Goal: Complete application form: Complete application form

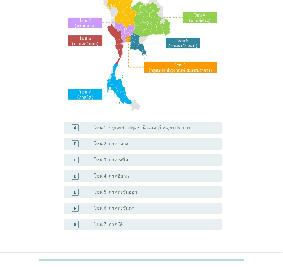
scroll to position [104, 0]
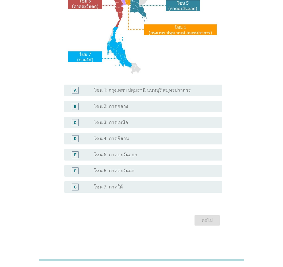
drag, startPoint x: 143, startPoint y: 189, endPoint x: 149, endPoint y: 193, distance: 7.8
click at [143, 188] on div "radio_button_unchecked โซน 7: ภาคใต้" at bounding box center [153, 187] width 119 height 6
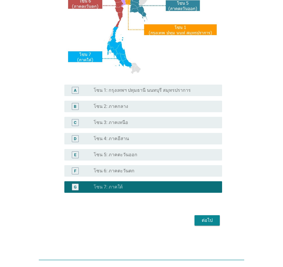
click at [206, 188] on div "ต่อไป" at bounding box center [207, 220] width 16 height 7
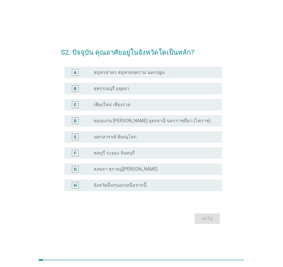
click at [154, 172] on div "G radio_button_unchecked สงขลา สุราษฎ์[PERSON_NAME]" at bounding box center [143, 168] width 158 height 11
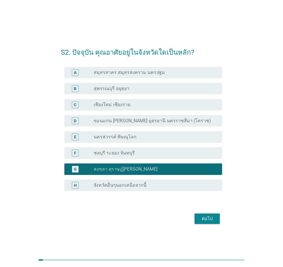
click at [207, 188] on div "ต่อไป" at bounding box center [207, 218] width 16 height 7
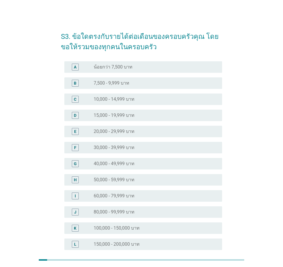
click at [143, 165] on div "radio_button_unchecked 40,000 - 49,999 บาท" at bounding box center [153, 164] width 119 height 6
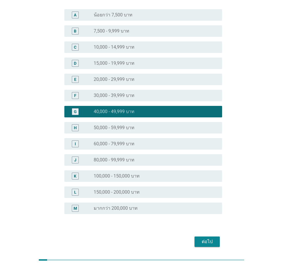
scroll to position [73, 0]
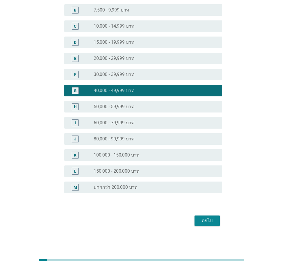
click at [205, 188] on div "ต่อไป" at bounding box center [207, 220] width 16 height 7
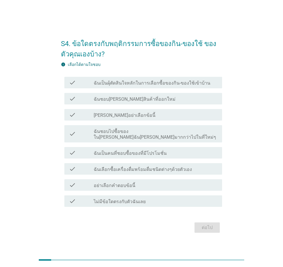
click at [175, 86] on label "ฉันเป็นผุ้ตัดสินใจหลักในการเลือกซื้อของกิน-ของใช้เข้าบ้าน" at bounding box center [152, 83] width 117 height 6
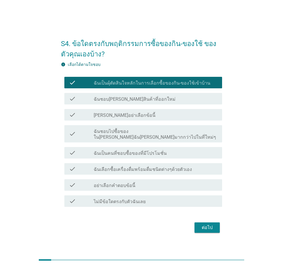
click at [203, 188] on div "ต่อไป" at bounding box center [207, 227] width 16 height 7
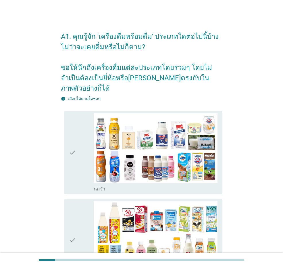
click at [83, 141] on div "check" at bounding box center [81, 152] width 25 height 78
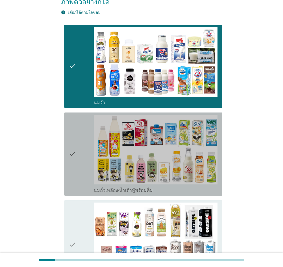
click at [83, 141] on div "check" at bounding box center [81, 154] width 25 height 78
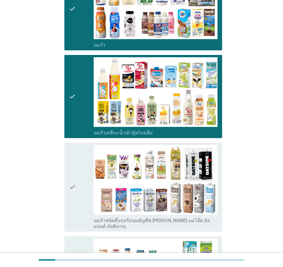
click at [83, 145] on div "check" at bounding box center [81, 187] width 25 height 84
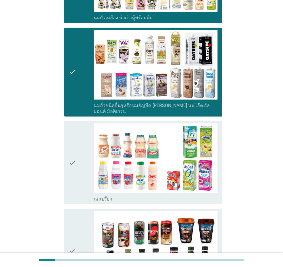
click at [80, 146] on div "check" at bounding box center [81, 162] width 25 height 78
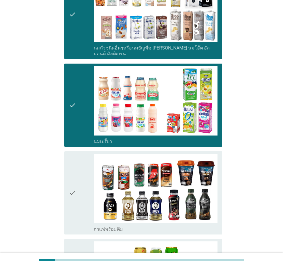
click at [80, 153] on div "check" at bounding box center [81, 192] width 25 height 78
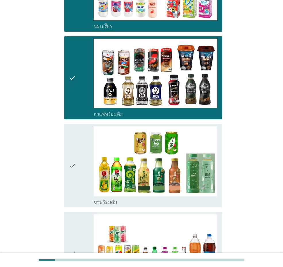
click at [79, 161] on div "check" at bounding box center [81, 165] width 25 height 78
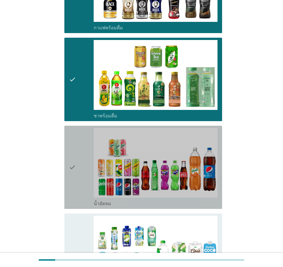
click at [79, 162] on div "check" at bounding box center [81, 167] width 25 height 78
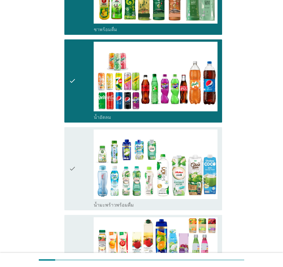
click at [79, 162] on div "check" at bounding box center [81, 168] width 25 height 78
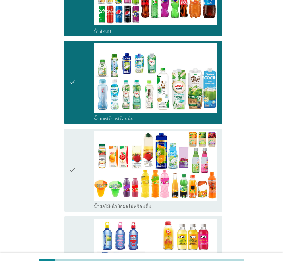
click at [79, 162] on div "check" at bounding box center [81, 170] width 25 height 78
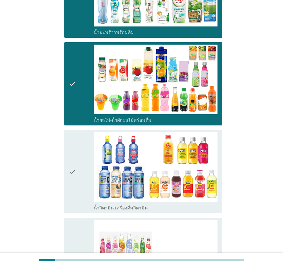
click at [80, 161] on div "check" at bounding box center [81, 171] width 25 height 78
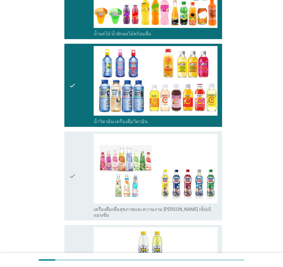
click at [80, 161] on div "check" at bounding box center [81, 176] width 25 height 84
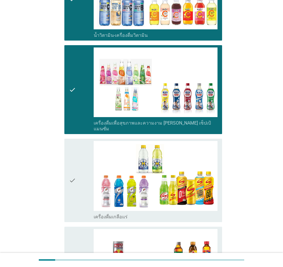
click at [80, 161] on div "check" at bounding box center [81, 180] width 25 height 78
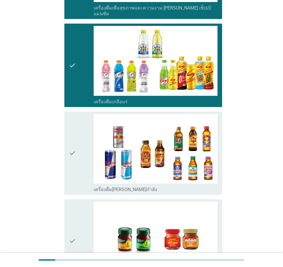
click at [80, 161] on div "check" at bounding box center [81, 153] width 25 height 78
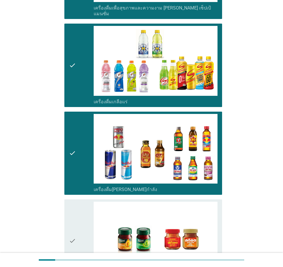
scroll to position [1140, 0]
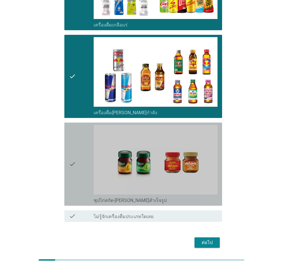
click at [80, 161] on div "check" at bounding box center [81, 164] width 25 height 78
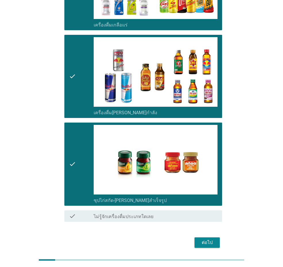
click at [204, 188] on div "ต่อไป" at bounding box center [207, 242] width 16 height 7
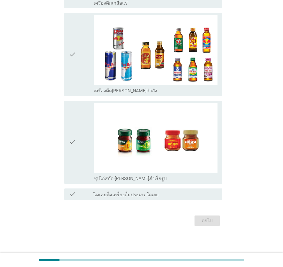
scroll to position [0, 0]
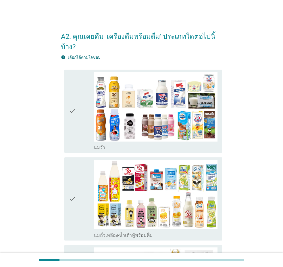
click at [72, 127] on icon "check" at bounding box center [72, 111] width 7 height 78
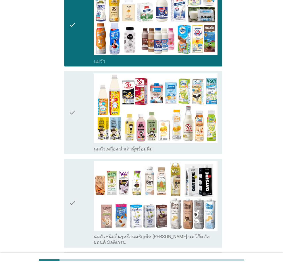
click at [72, 127] on icon "check" at bounding box center [72, 112] width 7 height 78
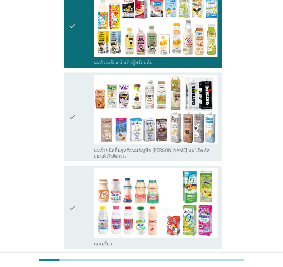
click at [72, 127] on icon "check" at bounding box center [72, 117] width 7 height 84
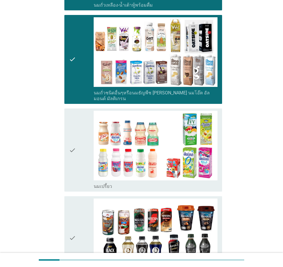
click at [72, 128] on icon "check" at bounding box center [72, 150] width 7 height 78
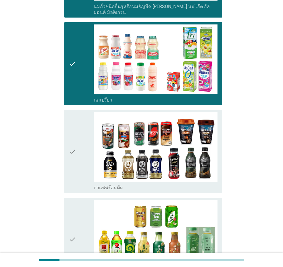
click at [73, 129] on icon "check" at bounding box center [72, 151] width 7 height 78
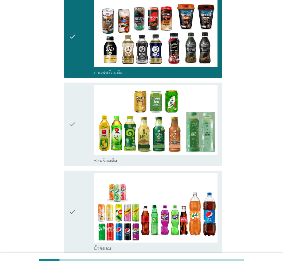
click at [73, 129] on icon "check" at bounding box center [72, 124] width 7 height 78
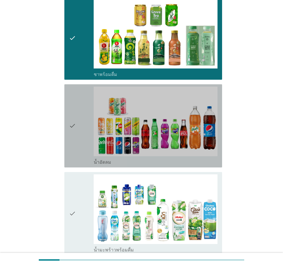
click at [73, 129] on icon "check" at bounding box center [72, 125] width 7 height 78
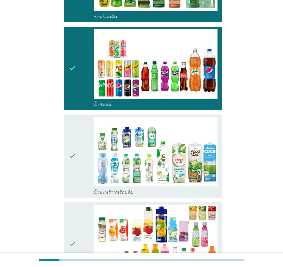
click at [73, 129] on icon "check" at bounding box center [72, 156] width 7 height 78
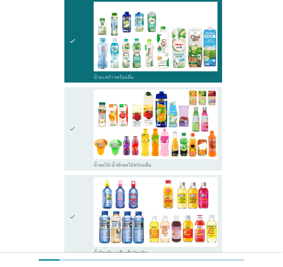
click at [73, 129] on icon "check" at bounding box center [72, 128] width 7 height 78
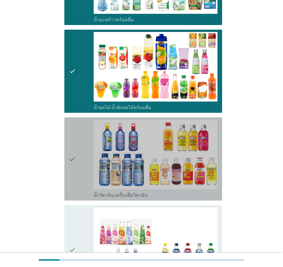
click at [73, 129] on icon "check" at bounding box center [72, 159] width 7 height 78
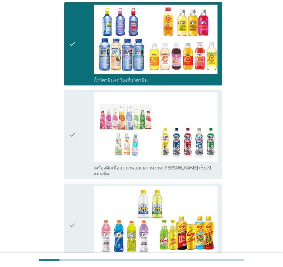
click at [73, 129] on icon "check" at bounding box center [72, 134] width 7 height 84
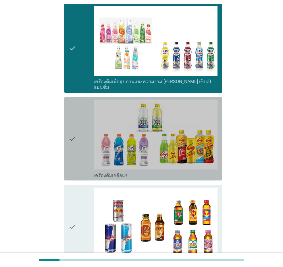
click at [73, 129] on icon "check" at bounding box center [72, 138] width 7 height 78
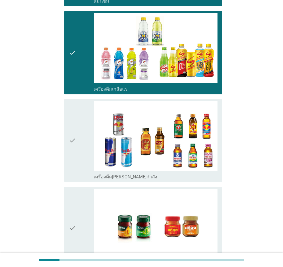
click at [73, 129] on icon "check" at bounding box center [72, 140] width 7 height 78
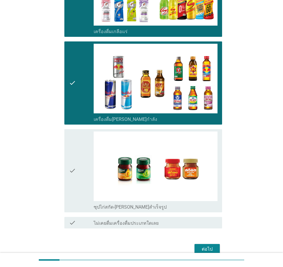
click at [73, 131] on icon "check" at bounding box center [72, 170] width 7 height 78
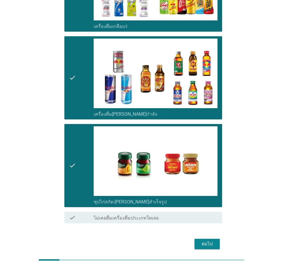
scroll to position [1099, 0]
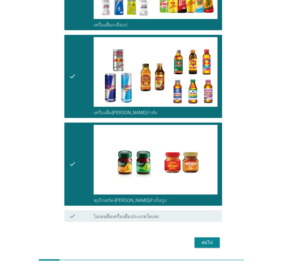
click at [201, 188] on div "ต่อไป" at bounding box center [207, 242] width 16 height 7
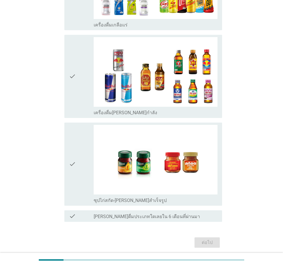
scroll to position [0, 0]
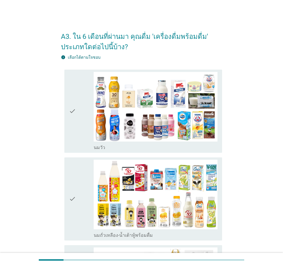
click at [82, 126] on div "check" at bounding box center [81, 111] width 25 height 78
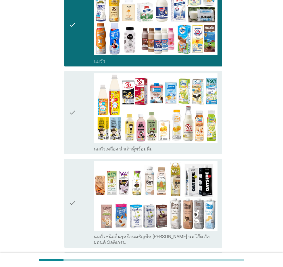
click at [82, 126] on div "check" at bounding box center [81, 112] width 25 height 78
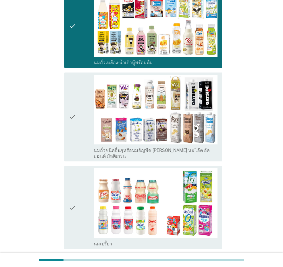
click at [82, 126] on div "check" at bounding box center [81, 117] width 25 height 84
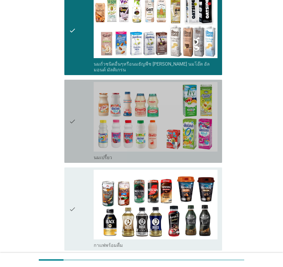
click at [82, 126] on div "check" at bounding box center [81, 121] width 25 height 78
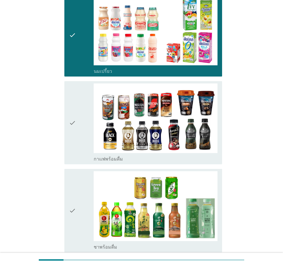
click at [82, 126] on div "check" at bounding box center [81, 122] width 25 height 78
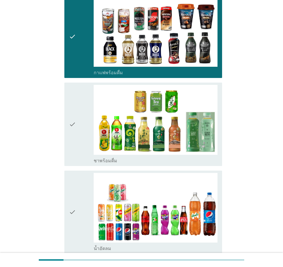
click at [82, 126] on div "check" at bounding box center [81, 124] width 25 height 78
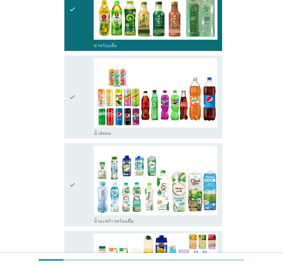
click at [82, 126] on div "check" at bounding box center [81, 97] width 25 height 78
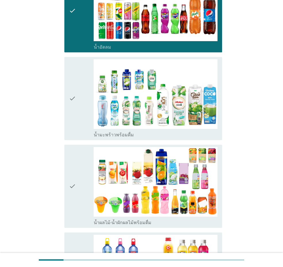
click at [82, 126] on div "check" at bounding box center [81, 98] width 25 height 78
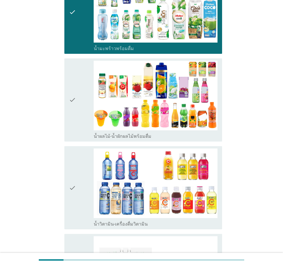
click at [82, 126] on div "check" at bounding box center [81, 100] width 25 height 78
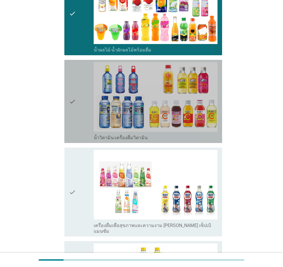
click at [82, 126] on div "check" at bounding box center [81, 101] width 25 height 78
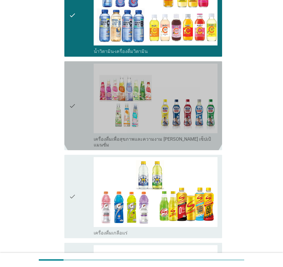
click at [82, 126] on div "check" at bounding box center [81, 106] width 25 height 84
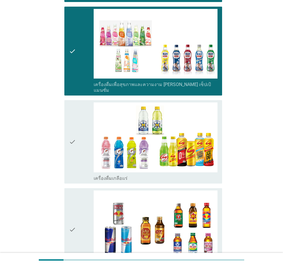
scroll to position [1006, 0]
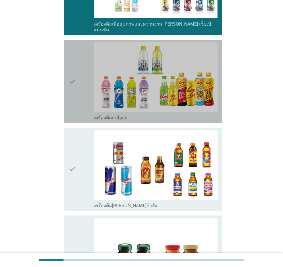
click at [78, 94] on div "check" at bounding box center [81, 81] width 25 height 78
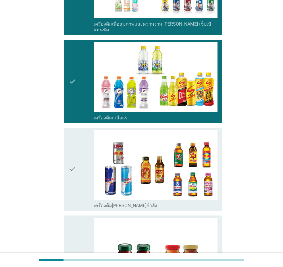
click at [84, 139] on div "check" at bounding box center [81, 169] width 25 height 78
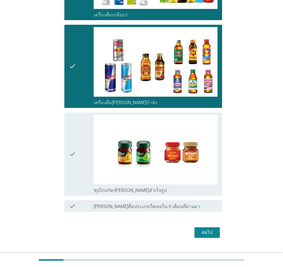
scroll to position [1109, 0]
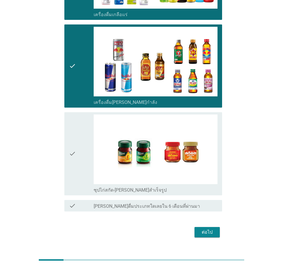
click at [84, 139] on div "check" at bounding box center [81, 153] width 25 height 78
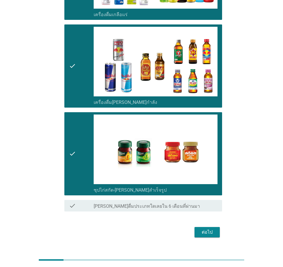
click at [214, 188] on div "ต่อไป" at bounding box center [207, 231] width 16 height 7
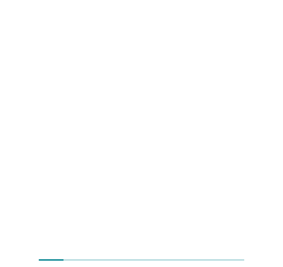
scroll to position [0, 0]
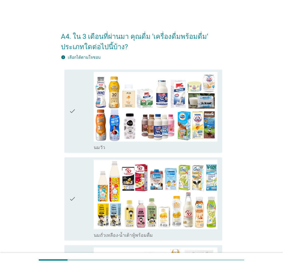
click at [81, 114] on div "check" at bounding box center [81, 111] width 25 height 78
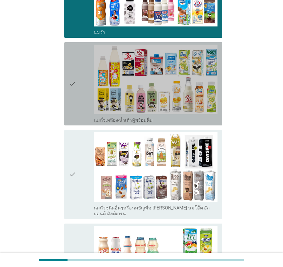
click at [81, 114] on div "check" at bounding box center [81, 84] width 25 height 78
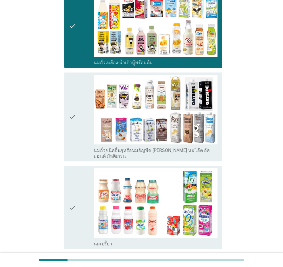
click at [80, 114] on div "check" at bounding box center [81, 117] width 25 height 84
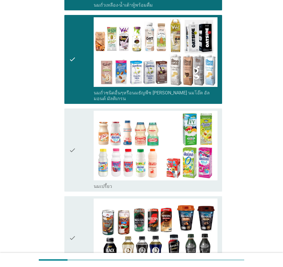
click at [80, 114] on div "check" at bounding box center [81, 150] width 25 height 78
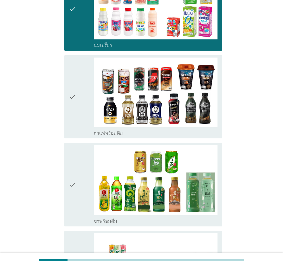
scroll to position [402, 0]
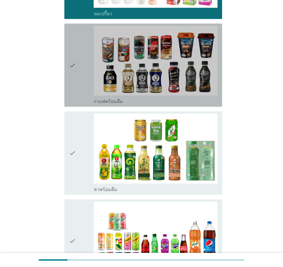
click at [77, 72] on div "check" at bounding box center [81, 65] width 25 height 78
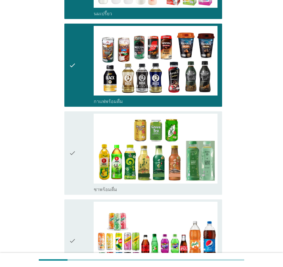
click at [74, 124] on icon "check" at bounding box center [72, 153] width 7 height 78
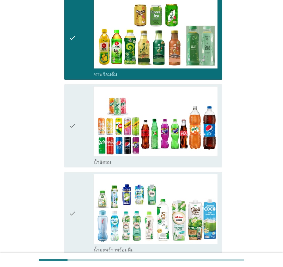
click at [77, 127] on div "check" at bounding box center [81, 125] width 25 height 78
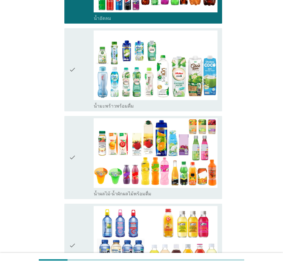
click at [77, 128] on div "check" at bounding box center [81, 157] width 25 height 78
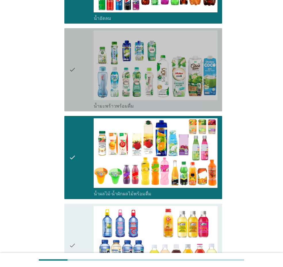
click at [75, 76] on icon "check" at bounding box center [72, 69] width 7 height 78
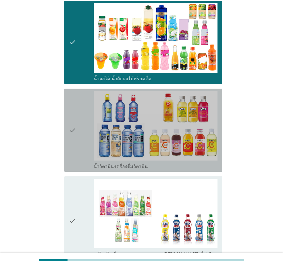
click at [73, 129] on icon "check" at bounding box center [72, 130] width 7 height 78
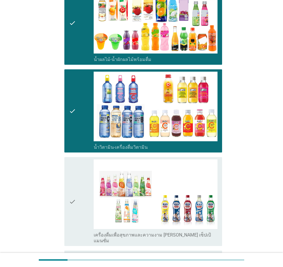
scroll to position [948, 0]
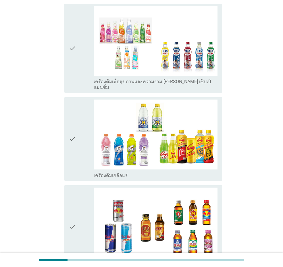
click at [76, 103] on div "check" at bounding box center [81, 138] width 25 height 78
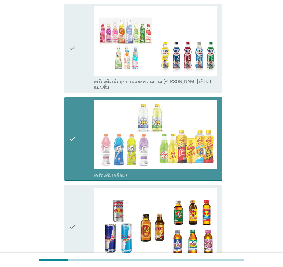
click at [76, 47] on icon "check" at bounding box center [72, 48] width 7 height 84
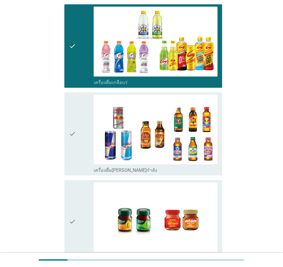
scroll to position [1063, 0]
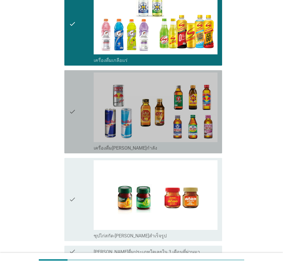
click at [79, 134] on div "check" at bounding box center [81, 111] width 25 height 78
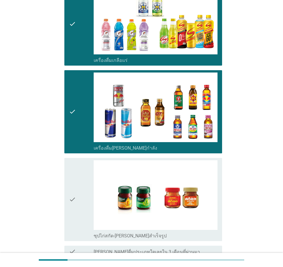
click at [80, 161] on div "check" at bounding box center [81, 199] width 25 height 78
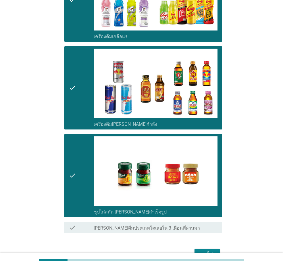
scroll to position [1109, 0]
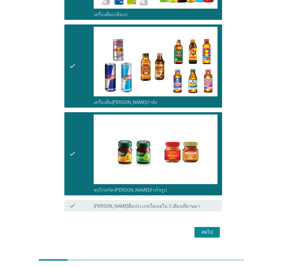
click at [208, 188] on div "ต่อไป" at bounding box center [207, 231] width 16 height 7
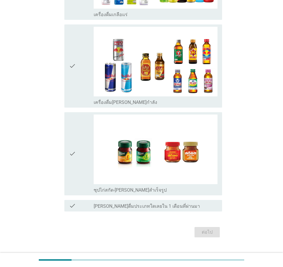
scroll to position [0, 0]
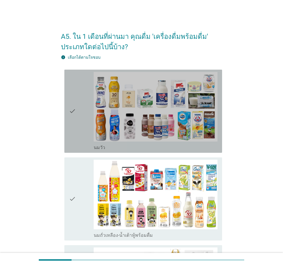
click at [67, 99] on div "check check_box_outline_blank [PERSON_NAME]" at bounding box center [143, 111] width 158 height 83
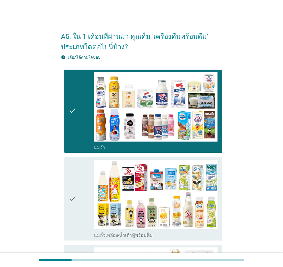
click at [75, 166] on icon "check" at bounding box center [72, 198] width 7 height 78
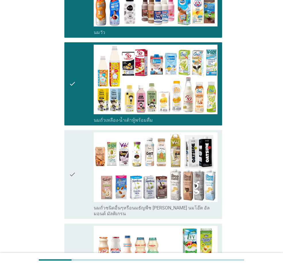
click at [77, 166] on div "check" at bounding box center [81, 174] width 25 height 84
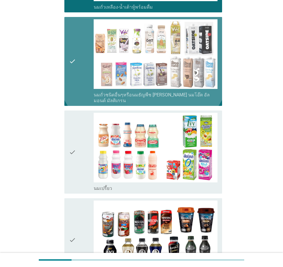
scroll to position [316, 0]
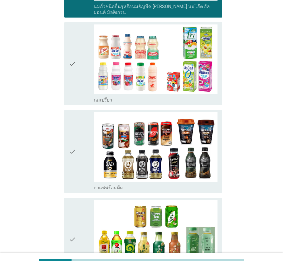
click at [70, 115] on icon "check" at bounding box center [72, 151] width 7 height 78
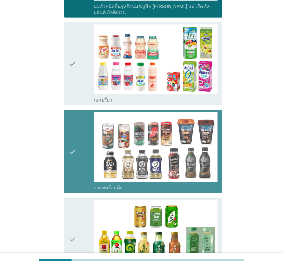
click at [73, 76] on icon "check" at bounding box center [72, 63] width 7 height 78
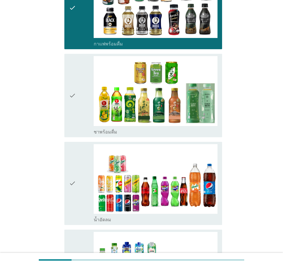
click at [77, 128] on div "check" at bounding box center [81, 95] width 25 height 78
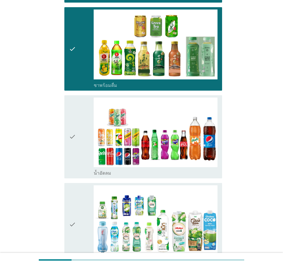
scroll to position [546, 0]
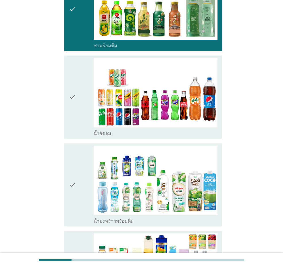
click at [76, 120] on icon "check" at bounding box center [72, 97] width 7 height 78
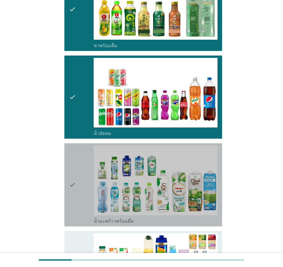
click at [80, 159] on div "check" at bounding box center [81, 184] width 25 height 78
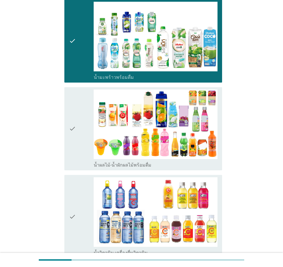
click at [80, 158] on div "check" at bounding box center [81, 128] width 25 height 78
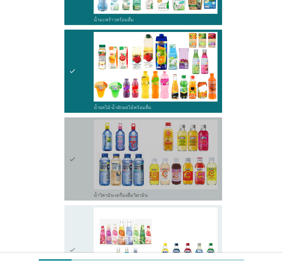
click at [74, 153] on icon "check" at bounding box center [72, 159] width 7 height 78
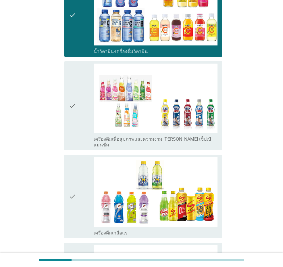
click at [74, 157] on icon "check" at bounding box center [72, 196] width 7 height 78
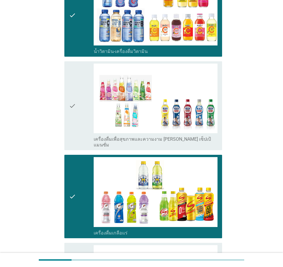
click at [75, 105] on icon "check" at bounding box center [72, 106] width 7 height 84
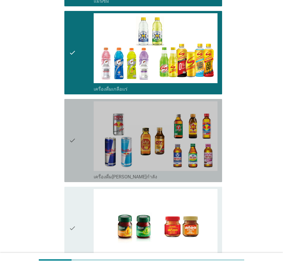
click at [74, 111] on icon "check" at bounding box center [72, 140] width 7 height 78
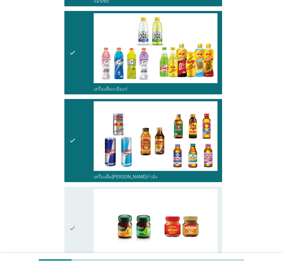
scroll to position [1109, 0]
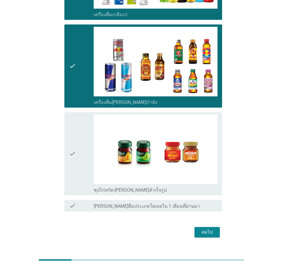
click at [209, 188] on div "ต่อไป" at bounding box center [207, 231] width 16 height 7
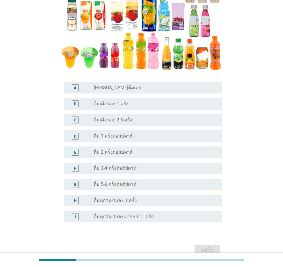
scroll to position [115, 0]
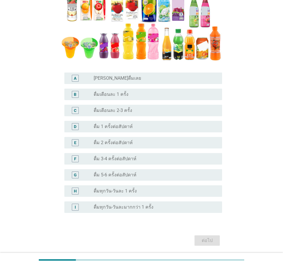
click at [158, 180] on div "G radio_button_unchecked ดื่ม 5-6 ครั้งต่อสัปดาห์" at bounding box center [143, 174] width 158 height 11
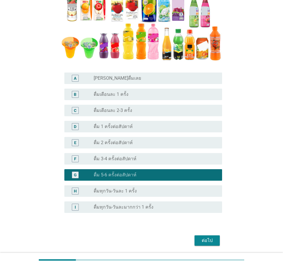
click at [208, 188] on div "ต่อไป" at bounding box center [207, 240] width 16 height 7
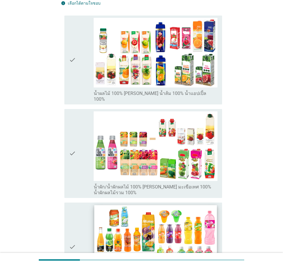
scroll to position [86, 0]
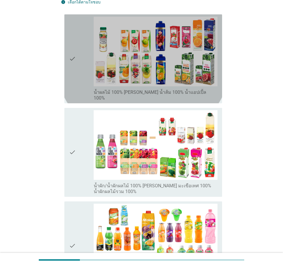
click at [70, 48] on icon "check" at bounding box center [72, 59] width 7 height 84
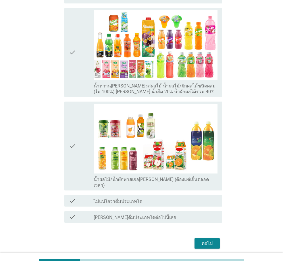
scroll to position [280, 0]
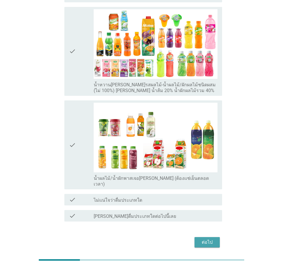
click at [205, 188] on div "ต่อไป" at bounding box center [207, 241] width 16 height 7
